Goal: Transaction & Acquisition: Purchase product/service

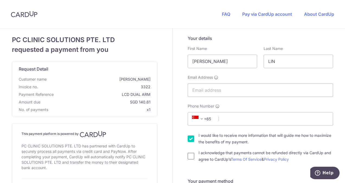
click at [192, 157] on div "I acknowledge that payments cannot be refunded directly via CardUp and agree to…" at bounding box center [260, 155] width 145 height 13
click at [188, 157] on input "I acknowledge that payments cannot be refunded directly via CardUp and agree to…" at bounding box center [191, 156] width 7 height 7
checkbox input "true"
click at [213, 59] on input "[PERSON_NAME]" at bounding box center [222, 61] width 69 height 14
drag, startPoint x: 216, startPoint y: 60, endPoint x: 165, endPoint y: 66, distance: 51.0
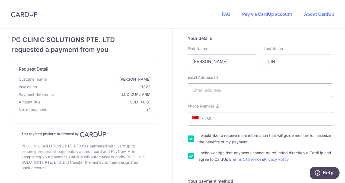
type input "RAFIDAH"
click at [282, 63] on input "LIN" at bounding box center [297, 61] width 69 height 14
type input "L"
click button "Generate PayNow QR" at bounding box center [0, 0] width 0 height 0
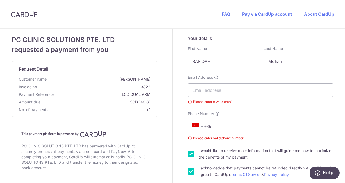
drag, startPoint x: 287, startPoint y: 60, endPoint x: 212, endPoint y: 65, distance: 75.8
click at [211, 64] on div "First Name [PERSON_NAME] Last Name [PERSON_NAME] Required" at bounding box center [260, 57] width 152 height 22
type input "[PERSON_NAME]"
drag, startPoint x: 222, startPoint y: 62, endPoint x: 141, endPoint y: 58, distance: 81.6
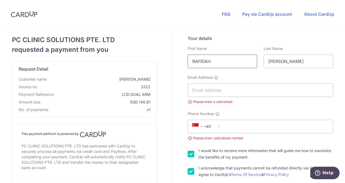
type input "Rafidah"
type input "[EMAIL_ADDRESS][PERSON_NAME][DOMAIN_NAME]"
select select "65"
type input "93390250"
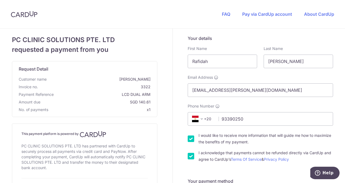
click at [203, 118] on span "+20" at bounding box center [198, 118] width 13 height 7
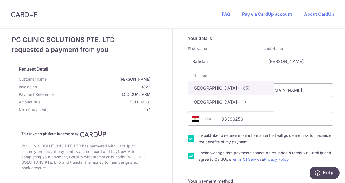
type input "sin"
select select "199"
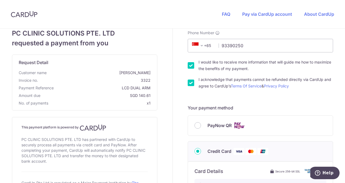
scroll to position [81, 0]
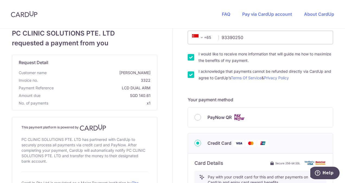
drag, startPoint x: 191, startPoint y: 59, endPoint x: 191, endPoint y: 61, distance: 2.7
click at [191, 59] on input "I would like to receive more information that will guide me how to maximize the…" at bounding box center [191, 57] width 7 height 7
checkbox input "false"
click at [188, 74] on input "I acknowledge that payments cannot be refunded directly via CardUp and agree to…" at bounding box center [191, 74] width 7 height 7
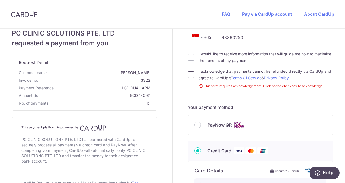
click at [188, 76] on input "I acknowledge that payments cannot be refunded directly via CardUp and agree to…" at bounding box center [191, 74] width 7 height 7
checkbox input "true"
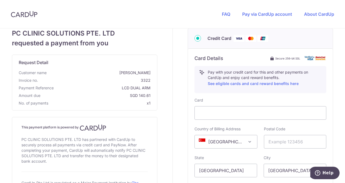
scroll to position [217, 0]
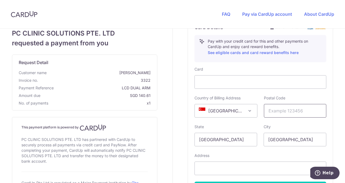
click at [287, 109] on input "text" at bounding box center [295, 111] width 63 height 14
paste input "018936"
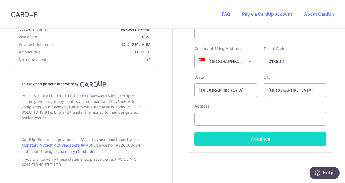
scroll to position [271, 0]
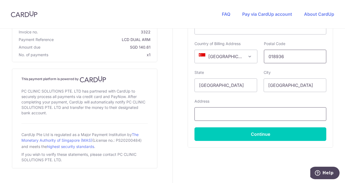
type input "018936"
click at [209, 111] on input "text" at bounding box center [260, 114] width 132 height 14
type input "[STREET_ADDRESS]"
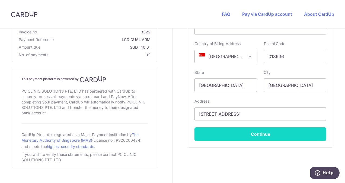
click at [295, 133] on button "Continue" at bounding box center [260, 134] width 132 height 14
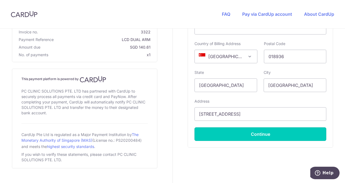
type input "**** 4192"
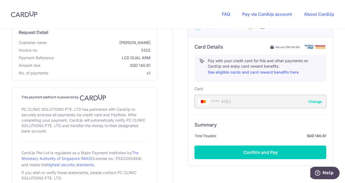
scroll to position [225, 0]
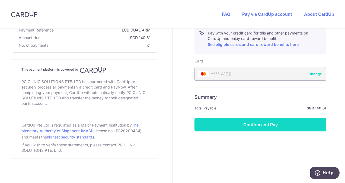
click at [265, 128] on button "Confirm and Pay" at bounding box center [260, 125] width 132 height 14
